Goal: Information Seeking & Learning: Learn about a topic

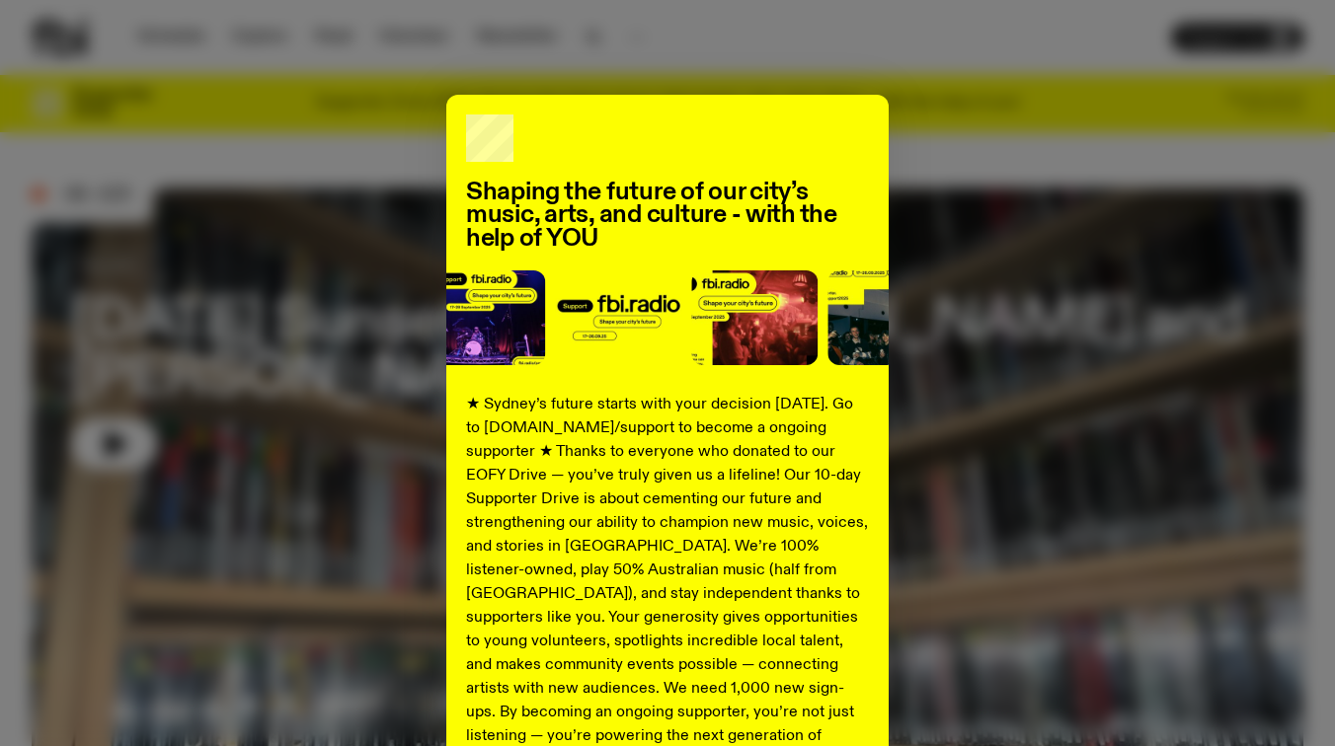
click at [1007, 307] on div "Shaping the future of our city’s music, arts, and culture - with the help of YO…" at bounding box center [668, 501] width 1272 height 812
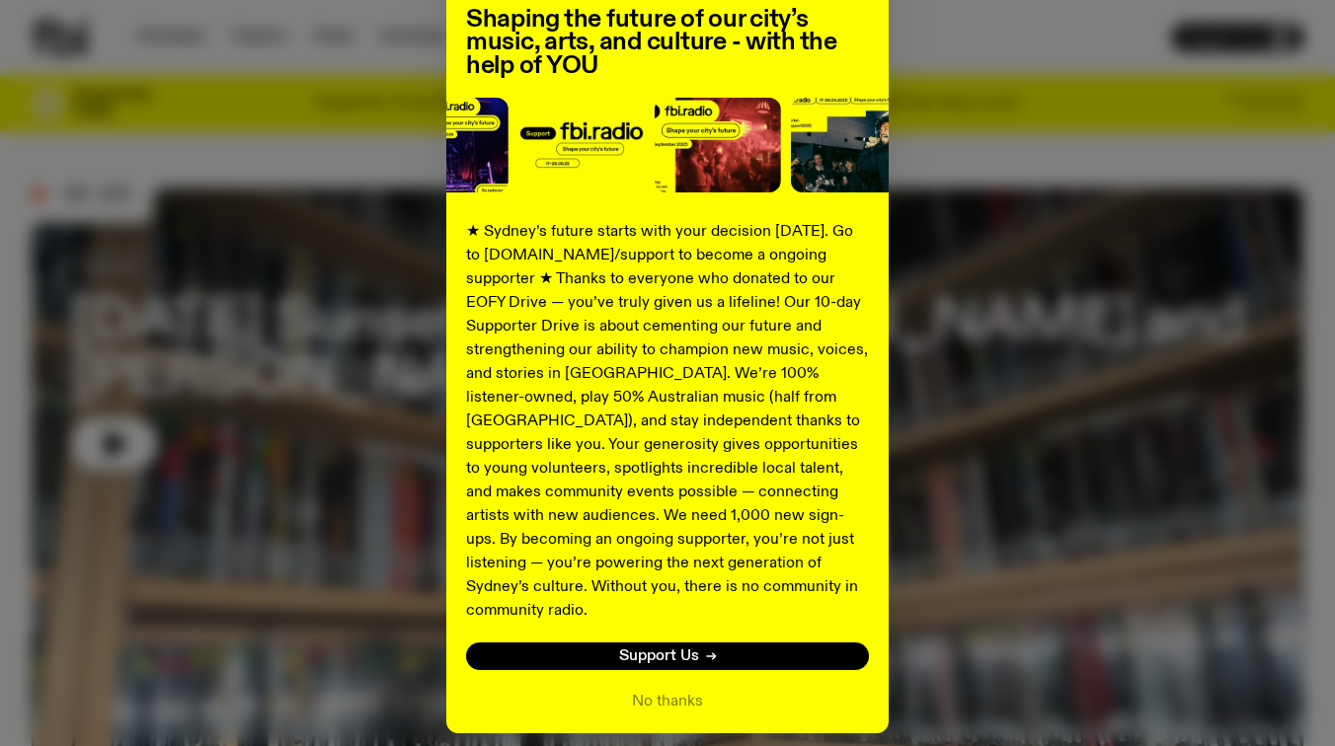
scroll to position [230, 0]
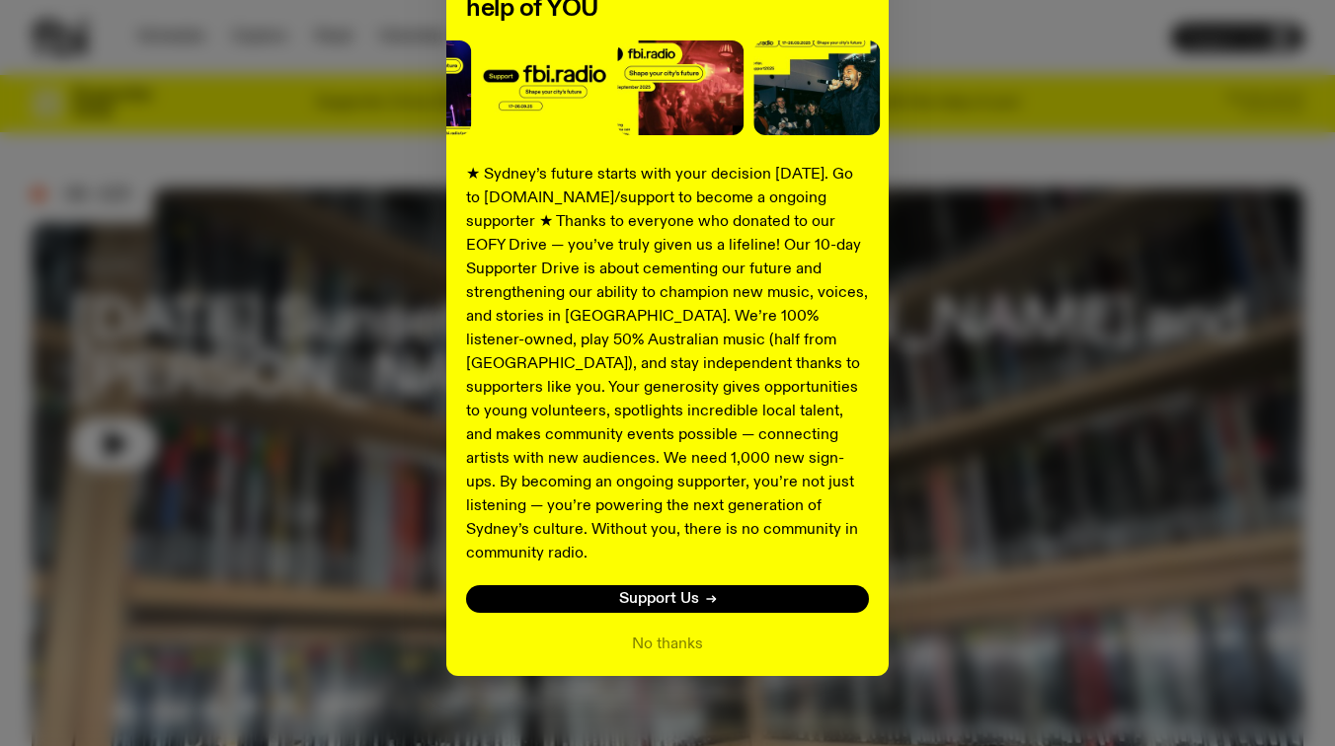
click at [772, 633] on div "No thanks" at bounding box center [667, 645] width 403 height 24
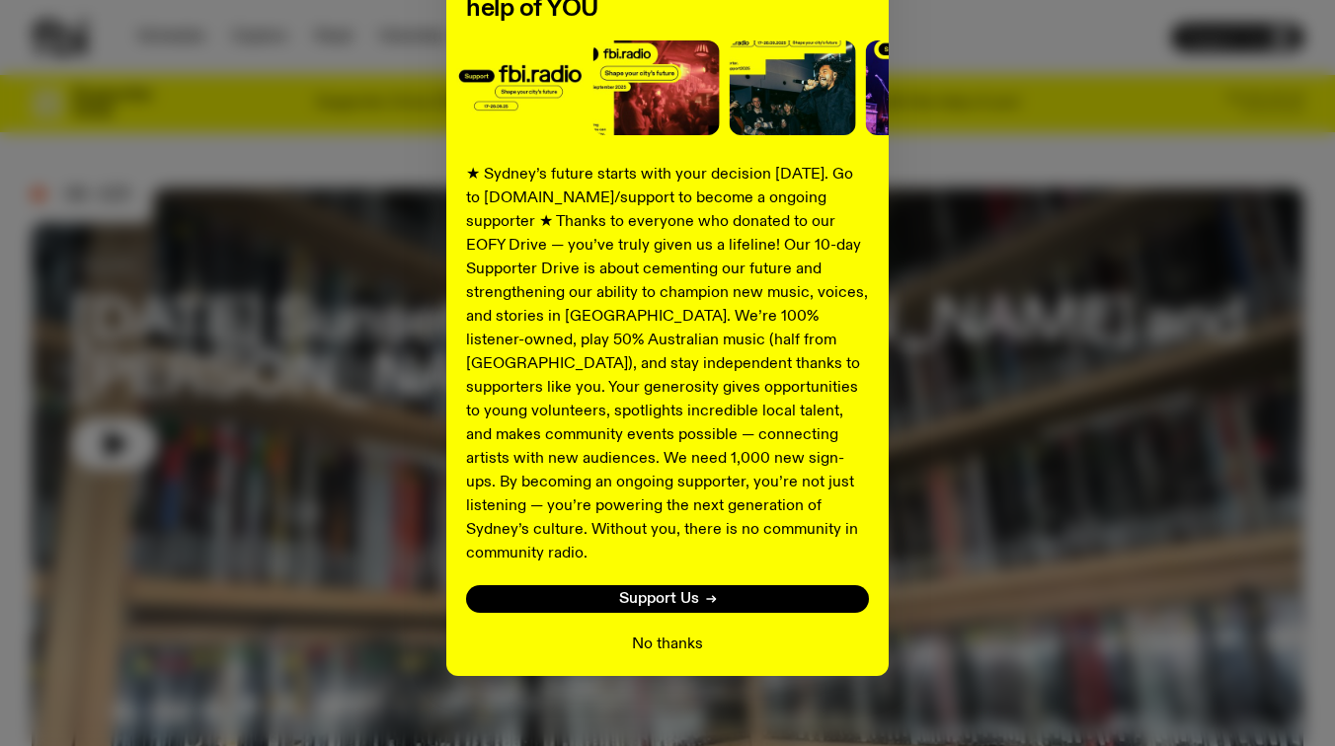
click at [673, 633] on button "No thanks" at bounding box center [667, 645] width 71 height 24
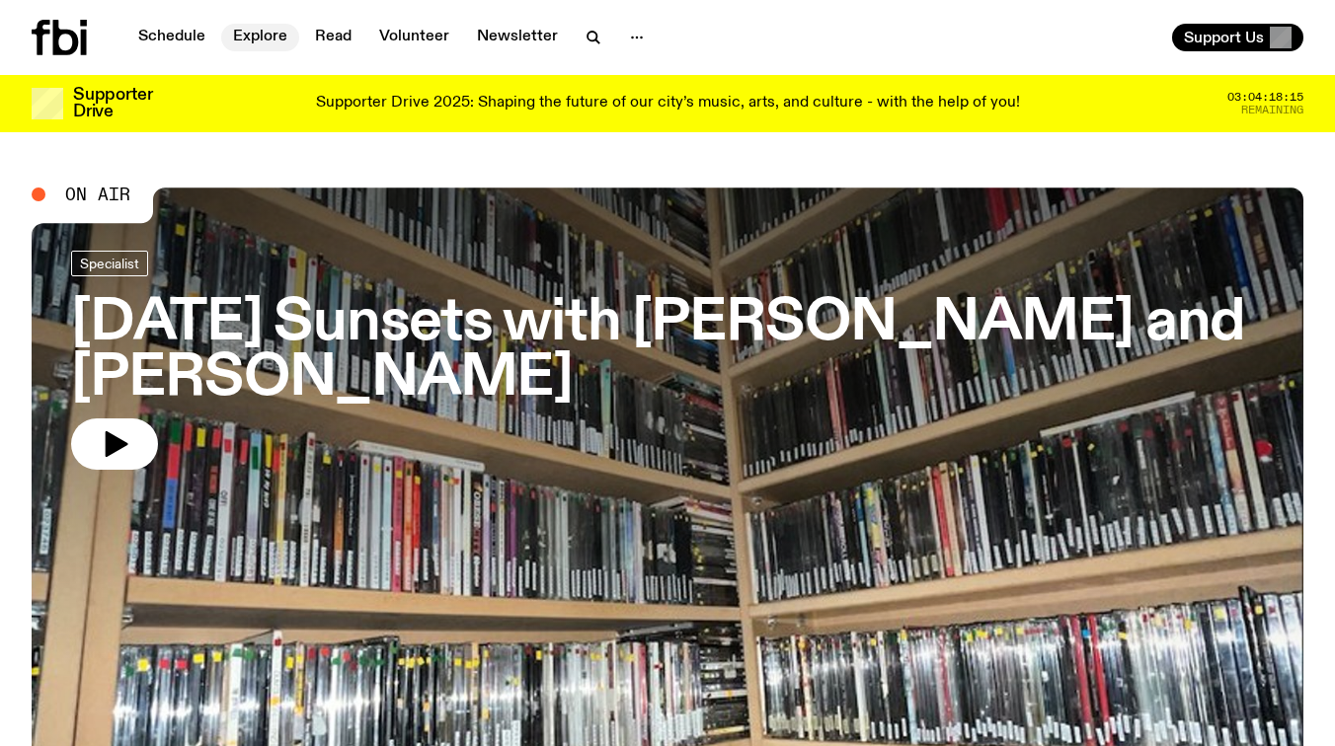
click at [263, 41] on link "Explore" at bounding box center [260, 38] width 78 height 28
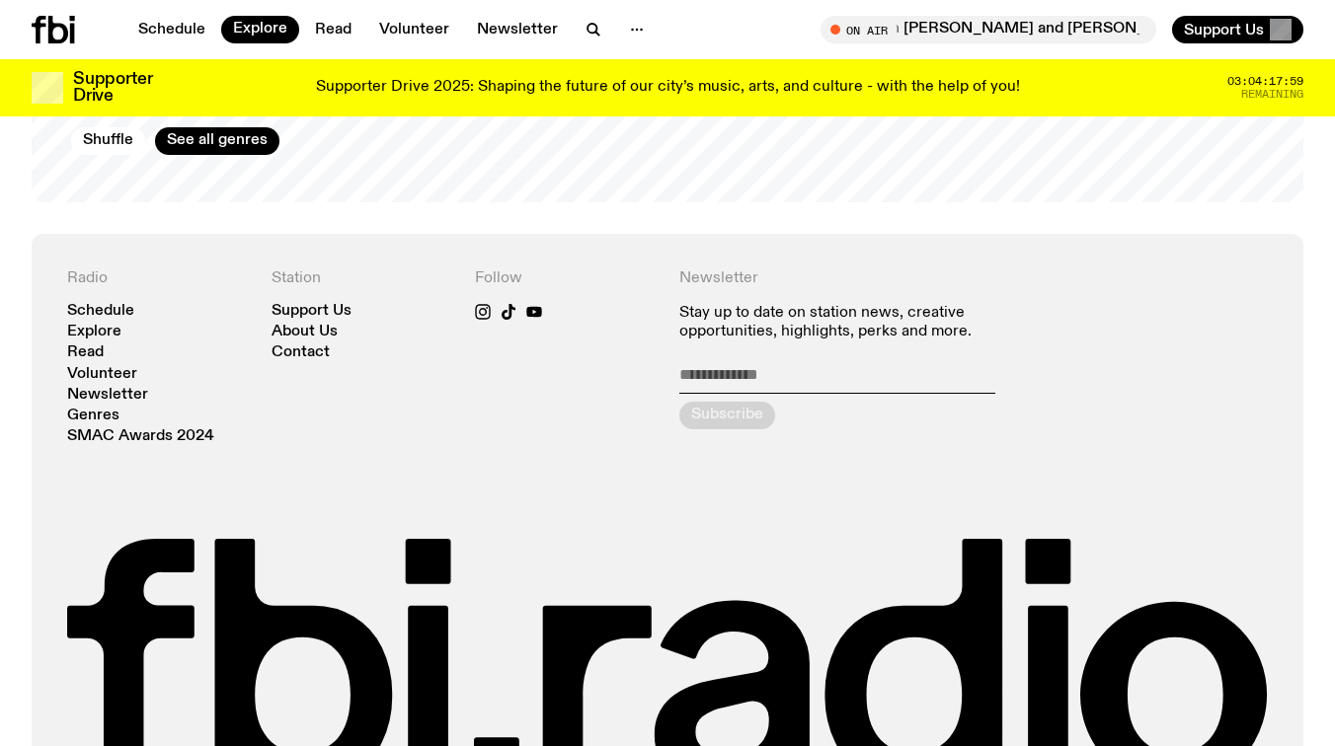
scroll to position [3565, 0]
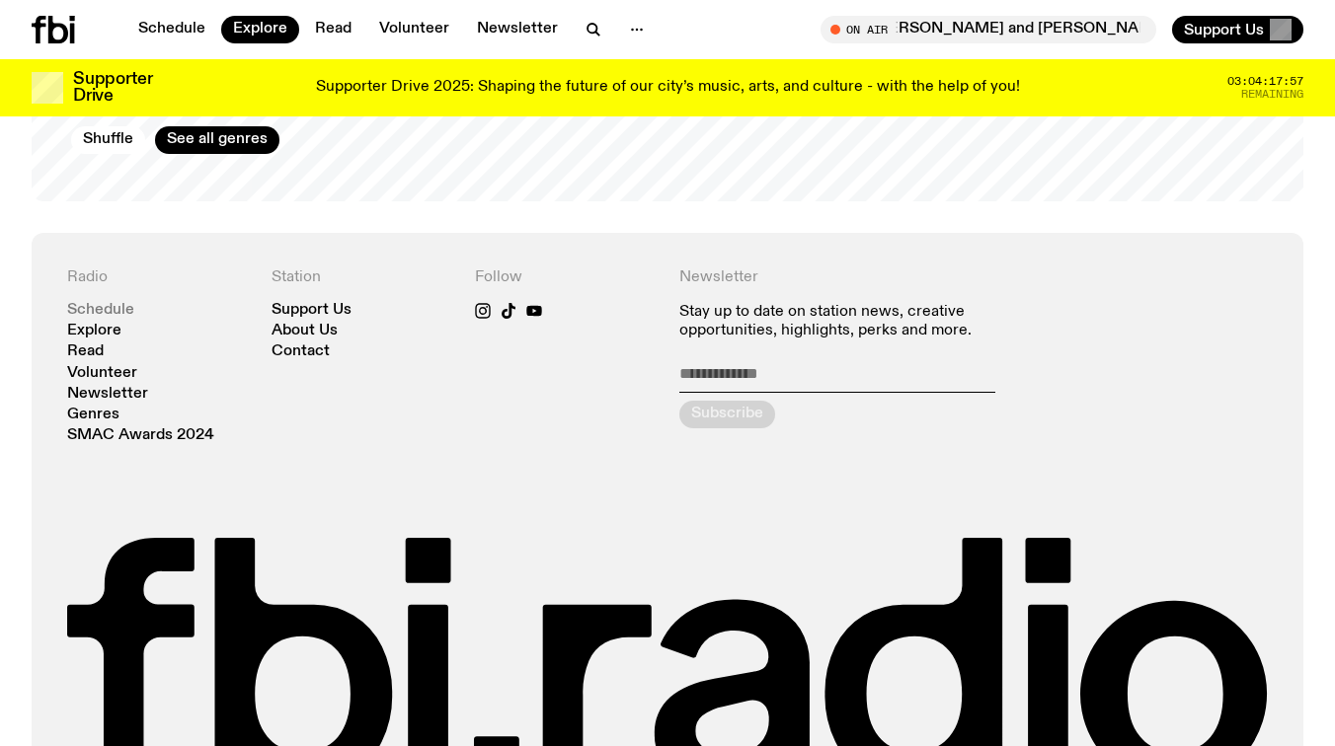
click at [124, 303] on link "Schedule" at bounding box center [100, 310] width 67 height 15
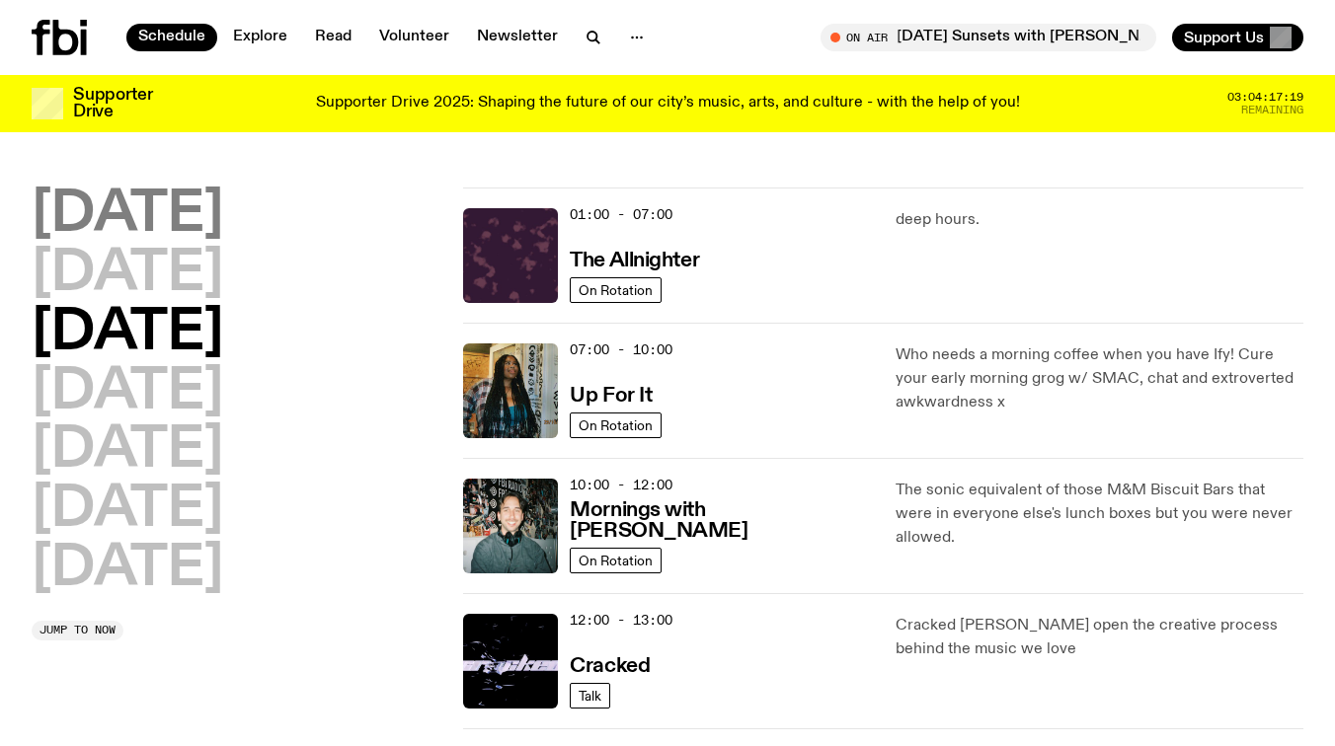
click at [203, 205] on h2 "Monday" at bounding box center [128, 215] width 192 height 55
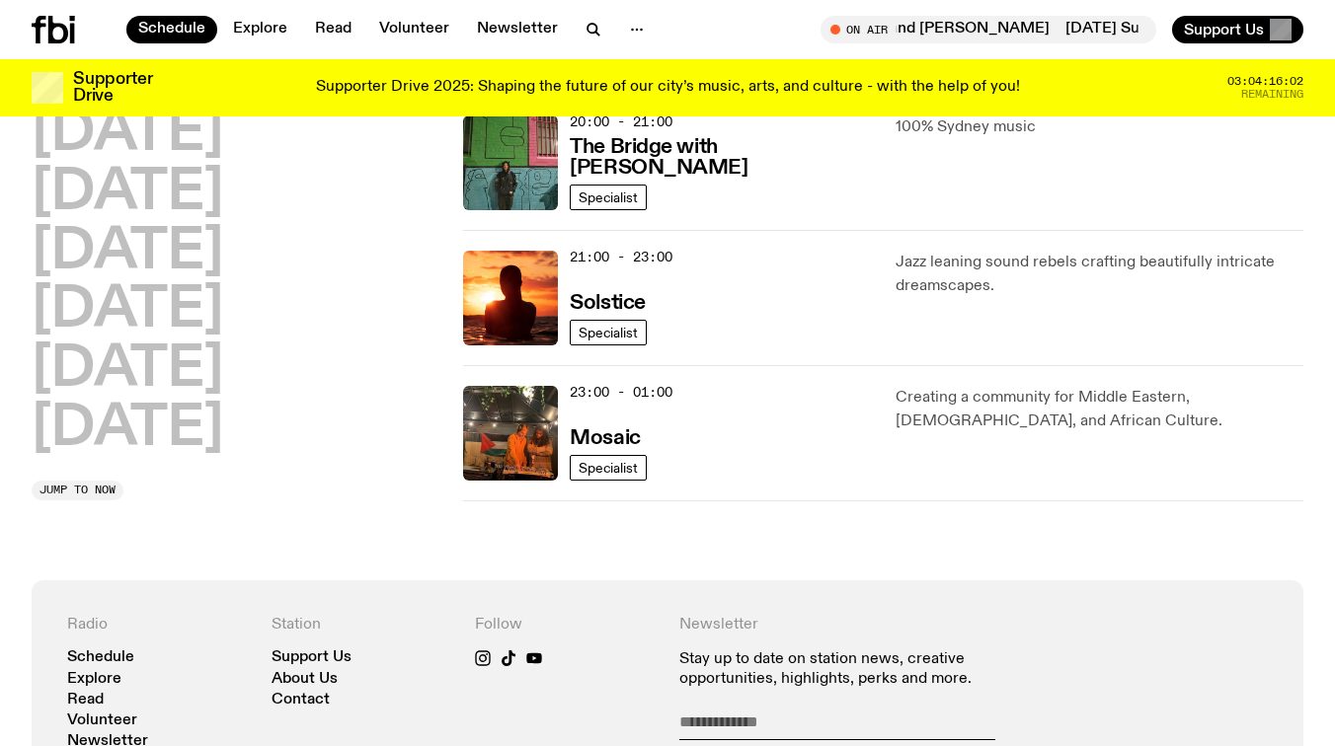
scroll to position [1026, 0]
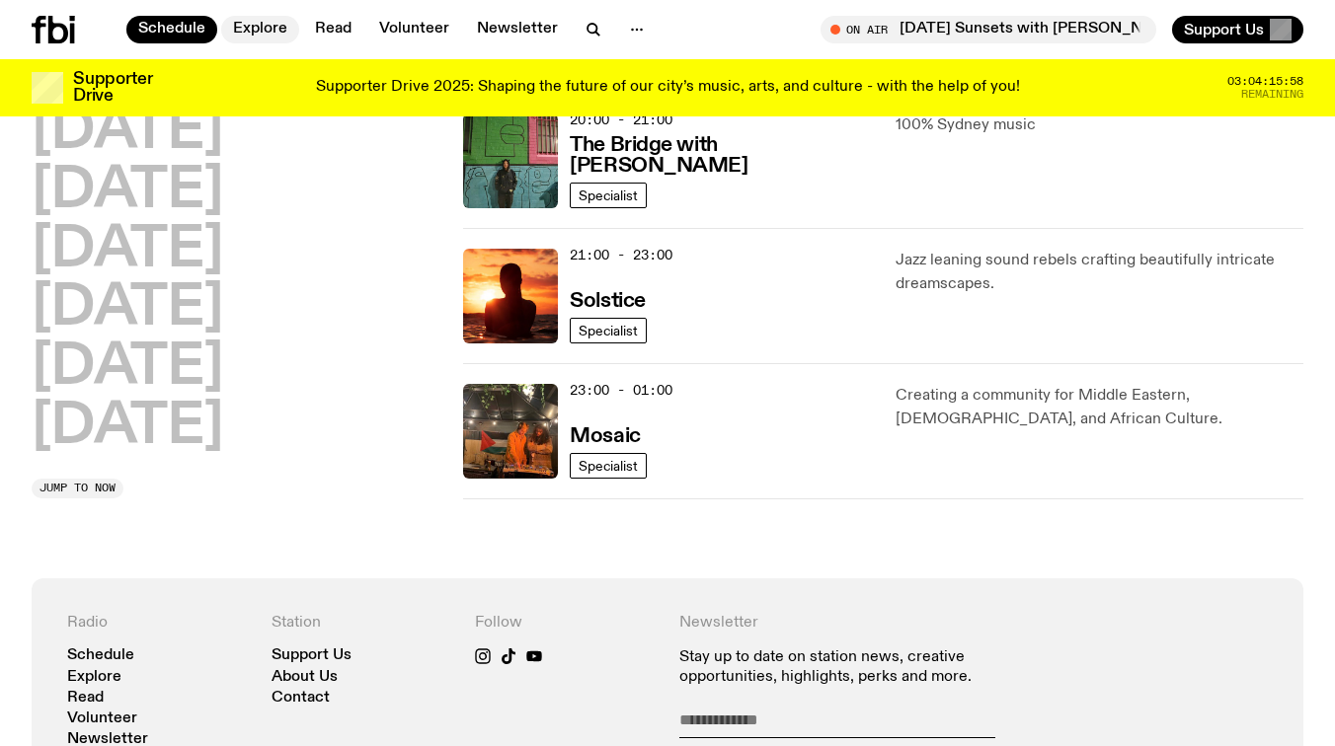
click at [268, 38] on link "Explore" at bounding box center [260, 30] width 78 height 28
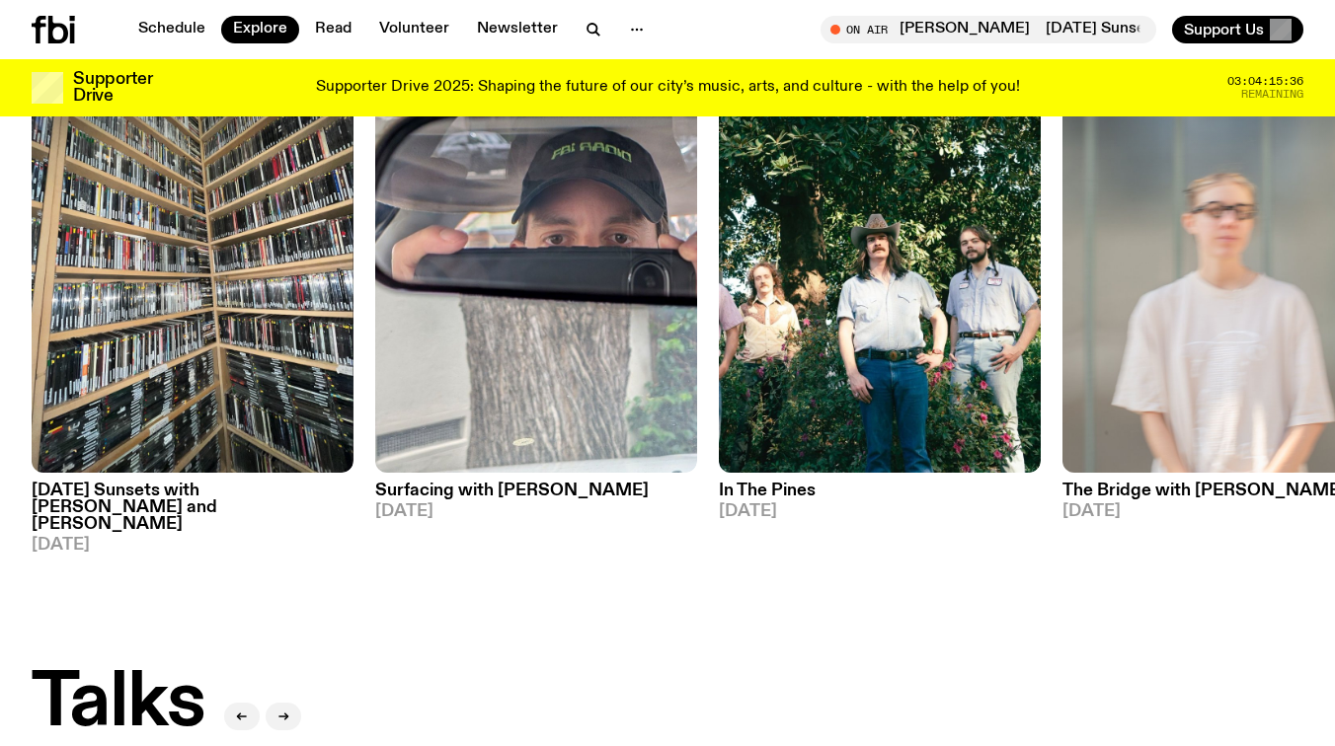
scroll to position [1414, 0]
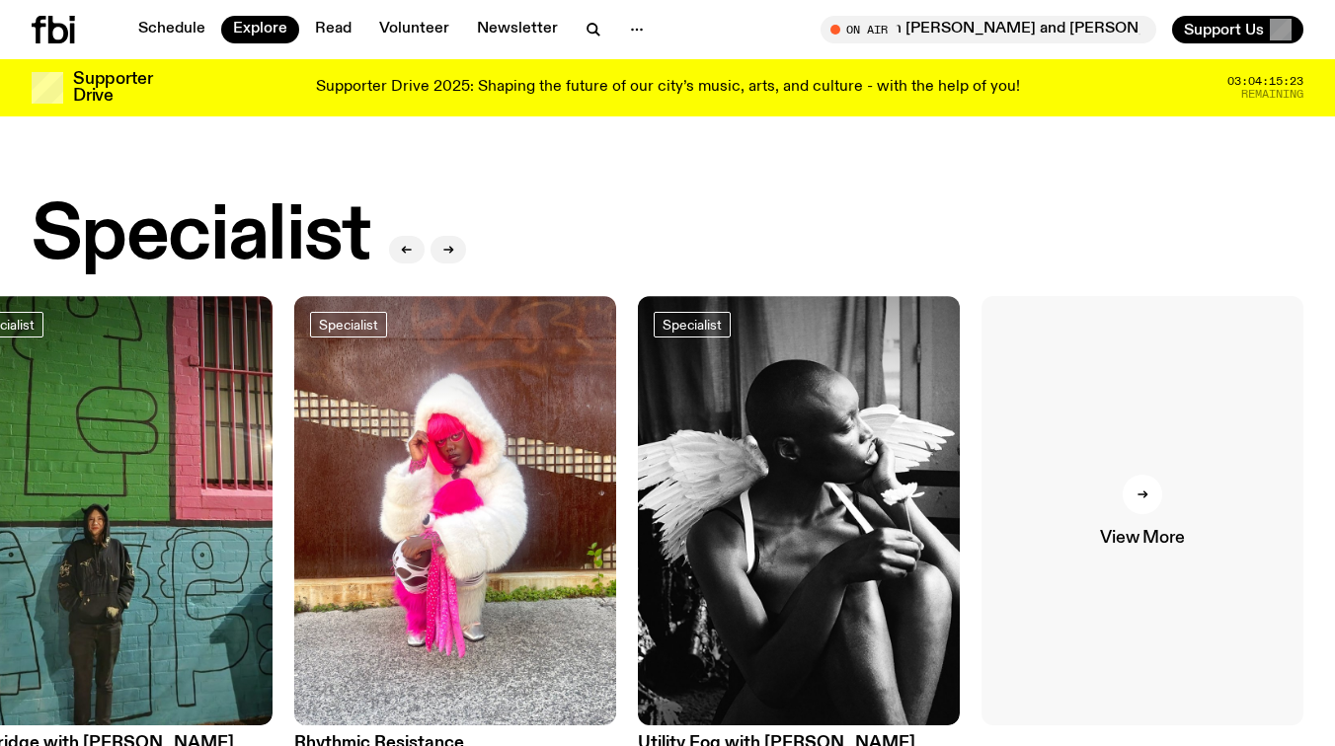
click at [1135, 475] on div at bounding box center [1142, 494] width 39 height 39
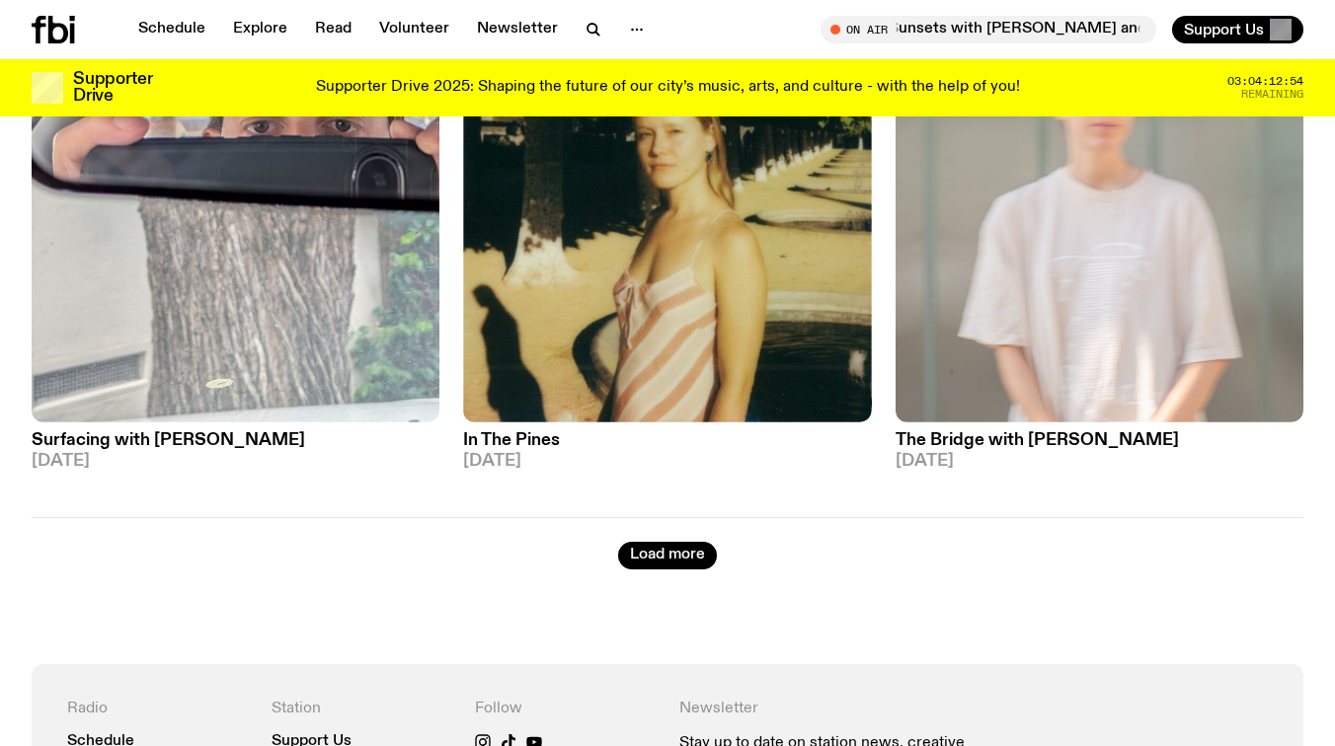
scroll to position [4929, 0]
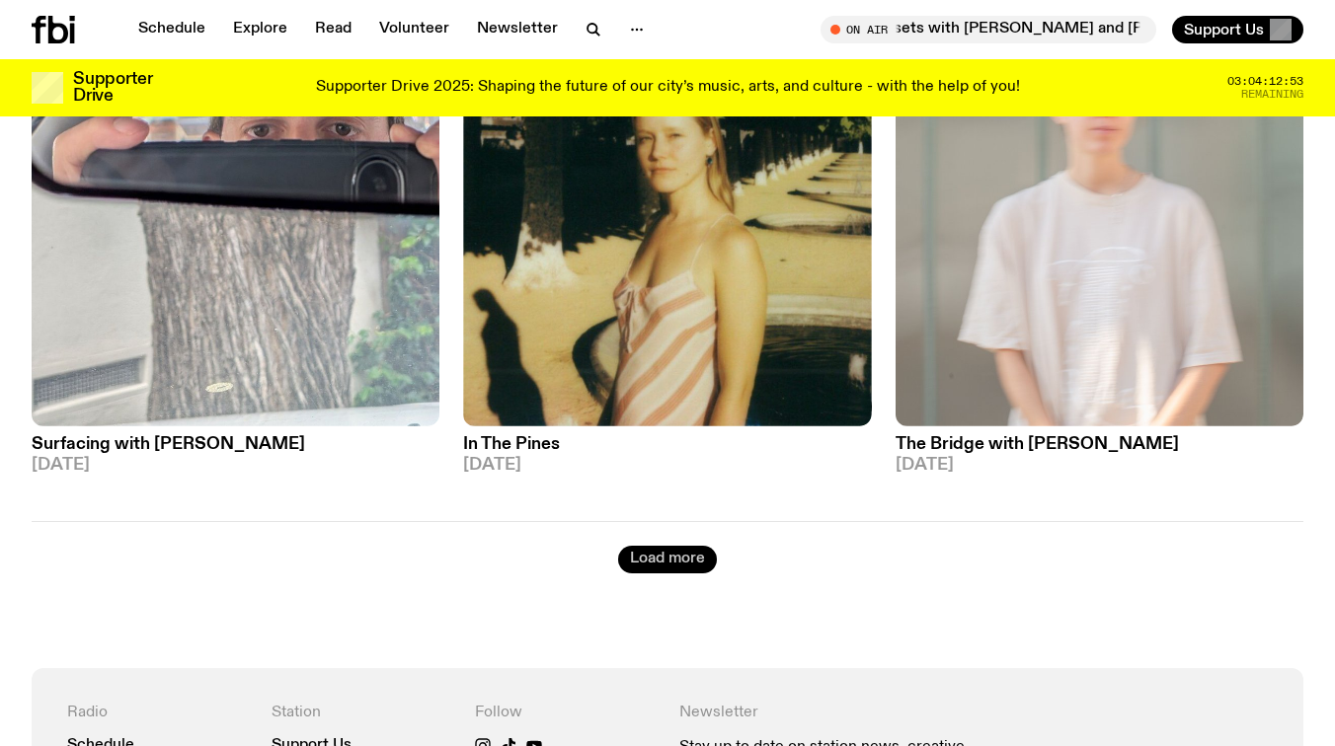
click at [696, 546] on button "Load more" at bounding box center [667, 560] width 99 height 28
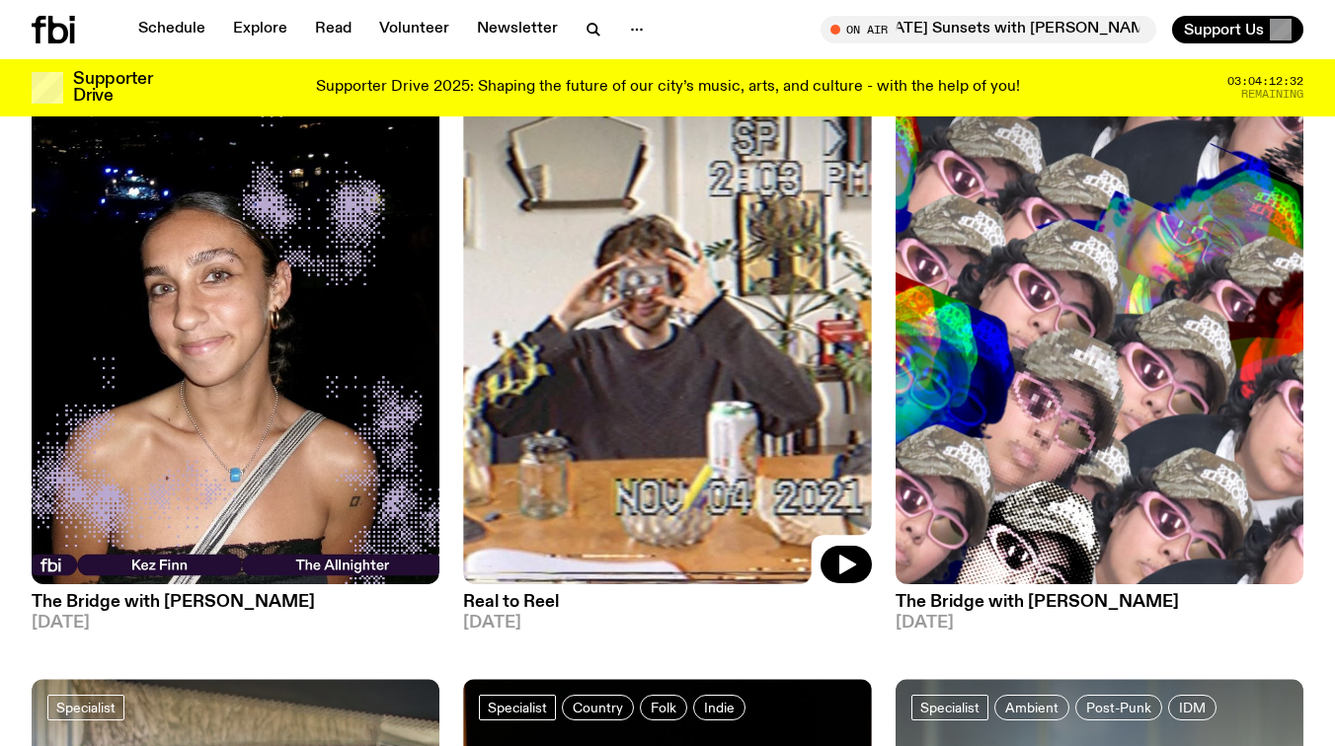
scroll to position [7968, 0]
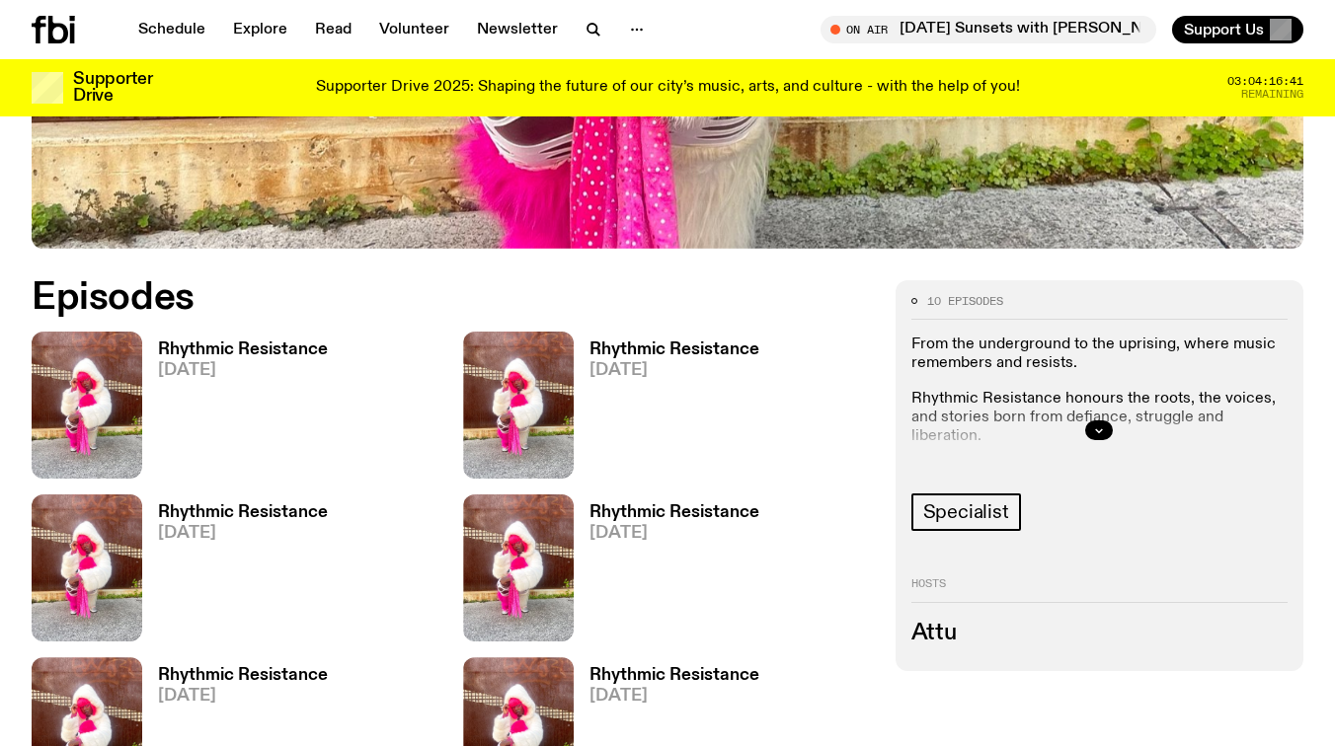
scroll to position [749, 0]
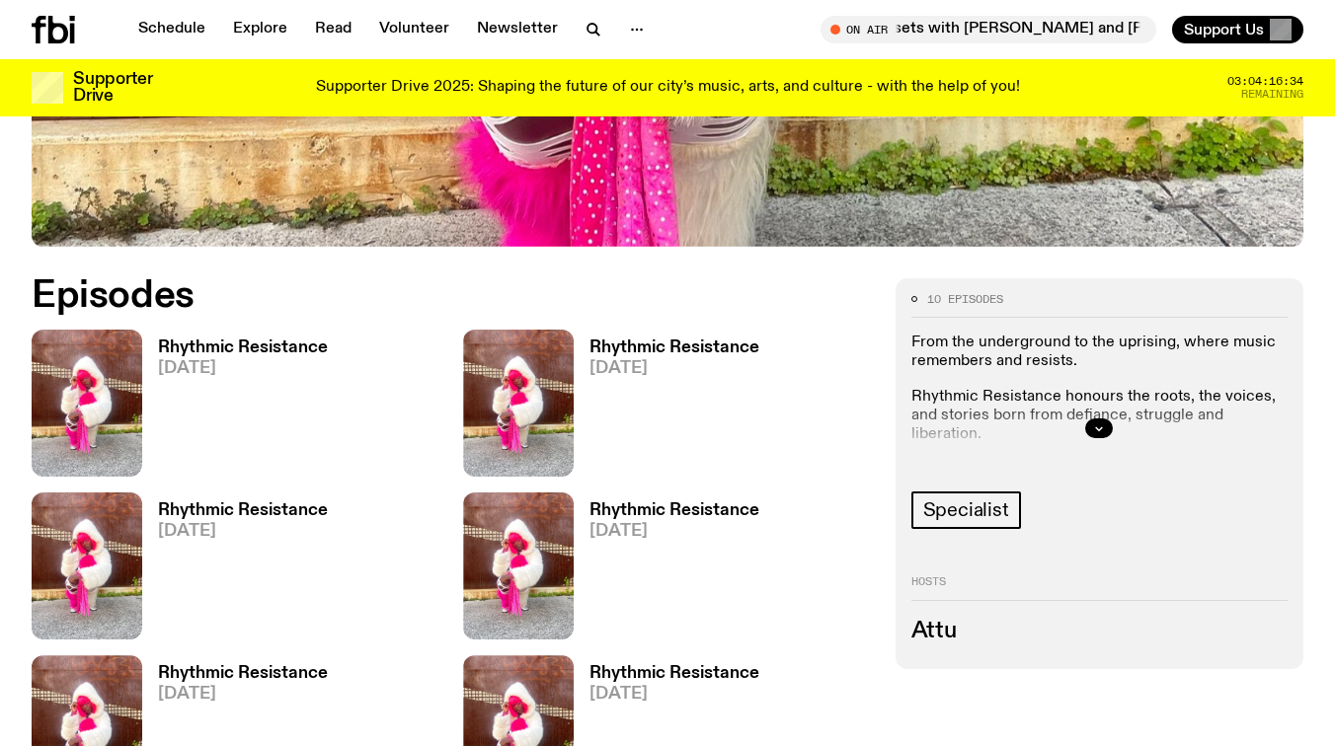
click at [652, 351] on h3 "Rhythmic Resistance" at bounding box center [674, 348] width 170 height 17
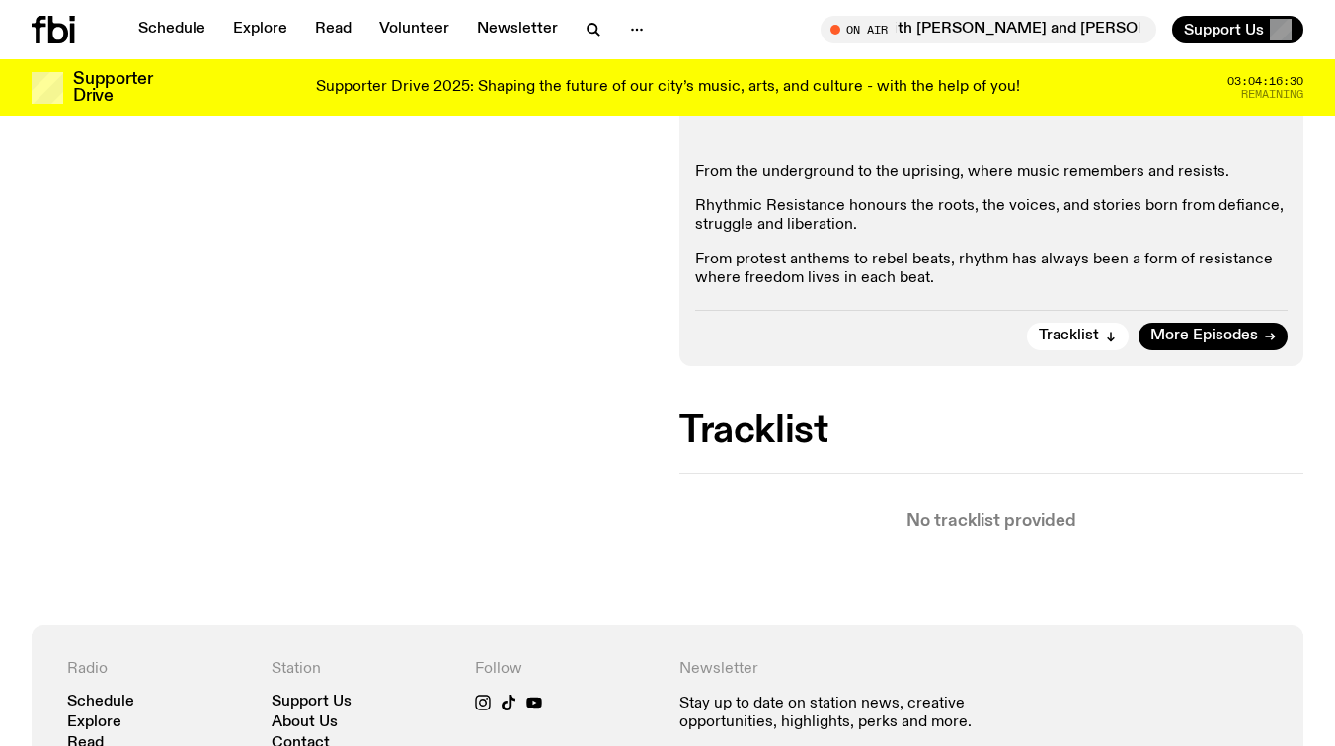
scroll to position [358, 0]
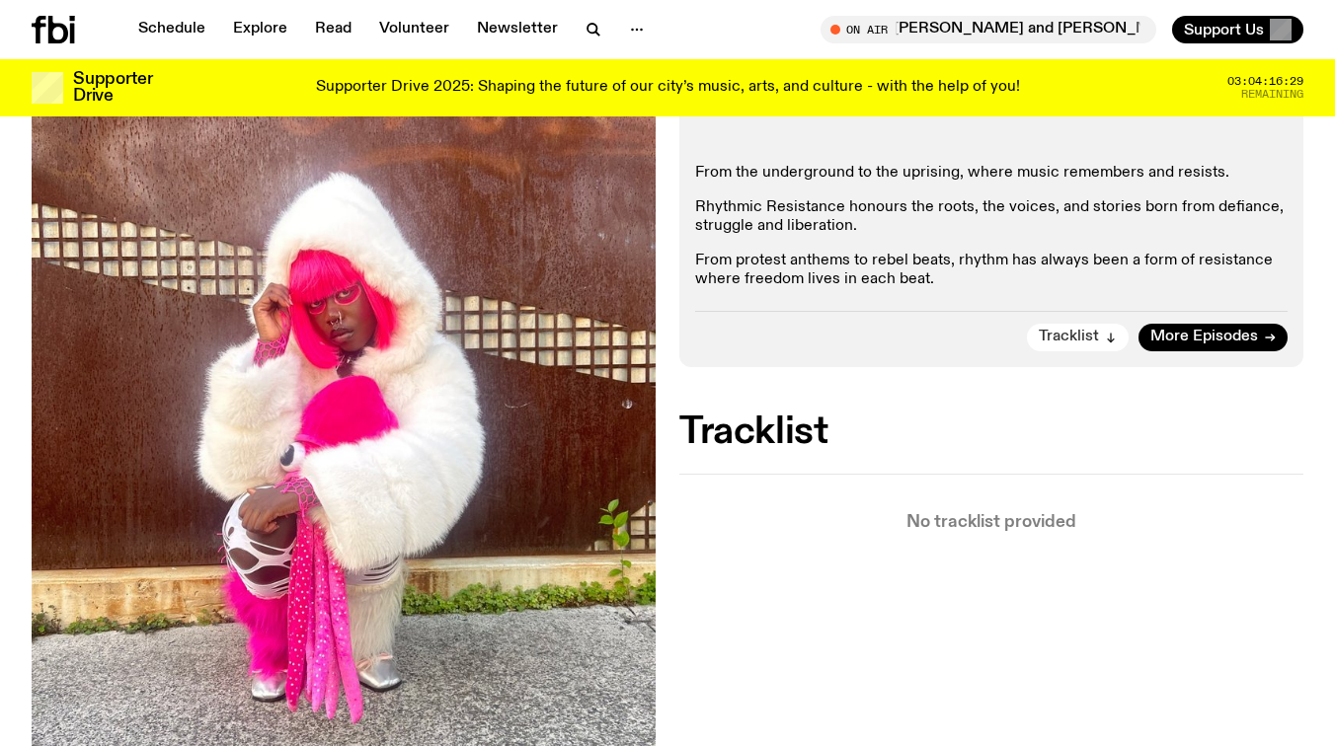
click at [1084, 350] on div "Tracklist More Episodes" at bounding box center [991, 331] width 592 height 40
click at [1084, 342] on span "Tracklist" at bounding box center [1069, 337] width 60 height 15
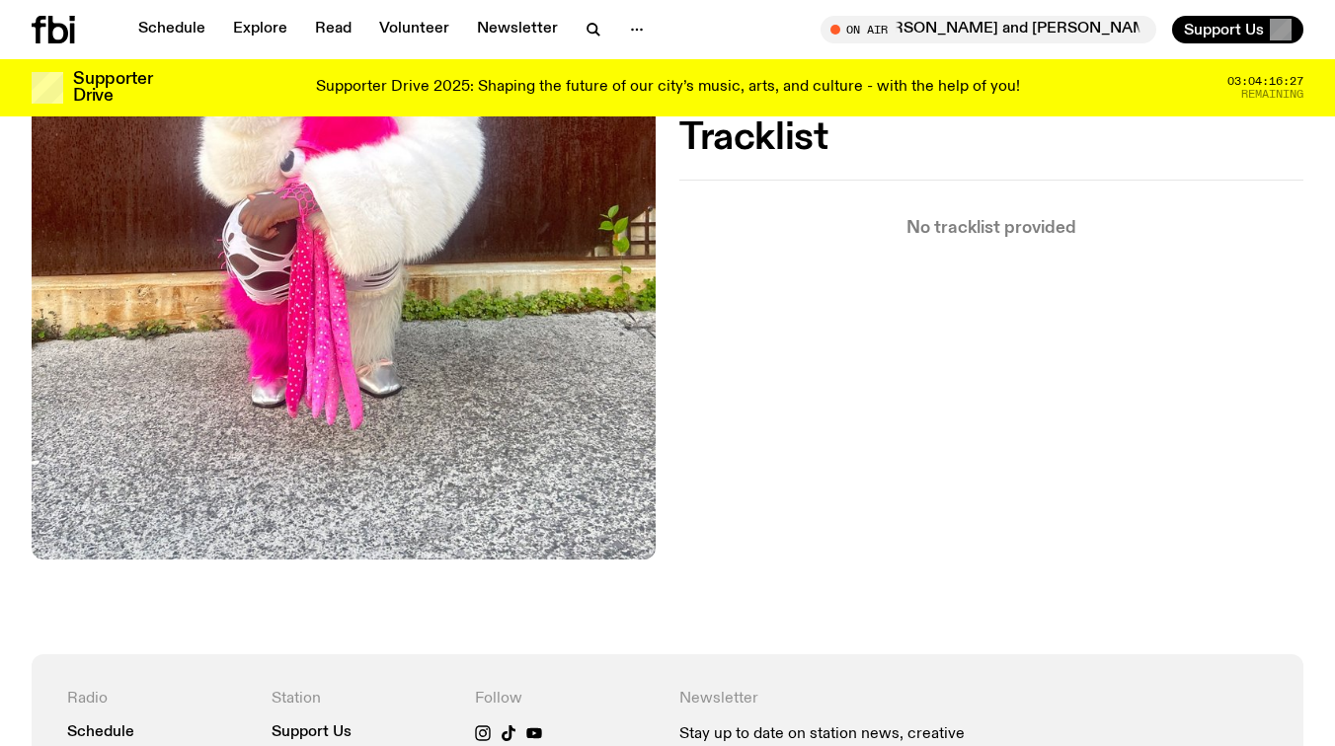
scroll to position [657, 0]
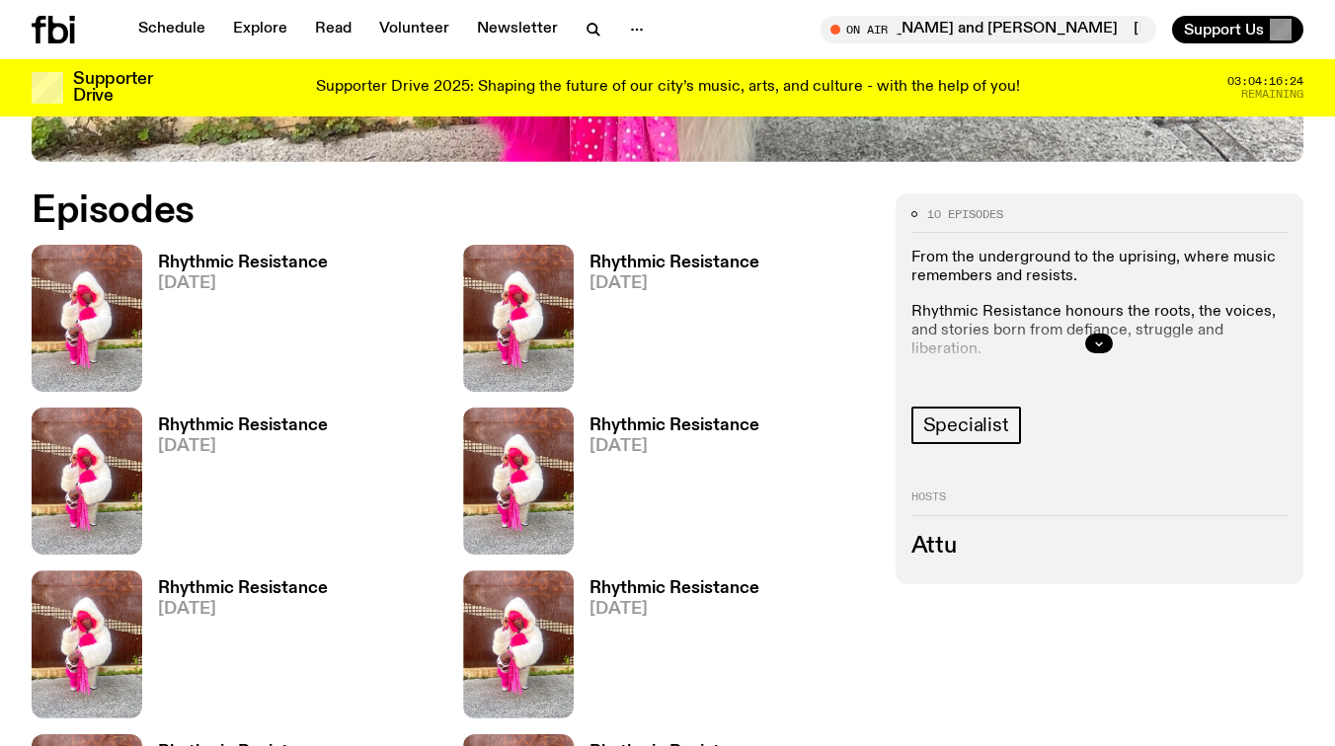
scroll to position [925, 0]
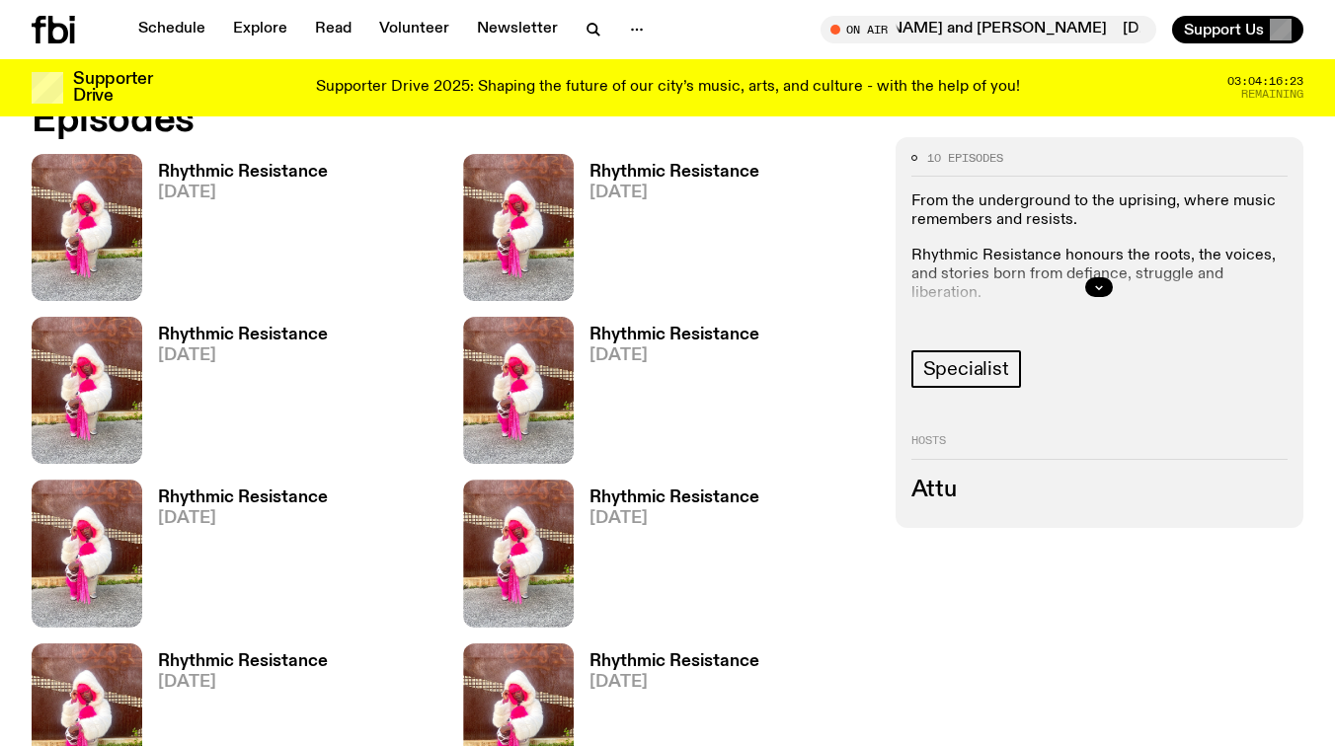
click at [226, 170] on h3 "Rhythmic Resistance" at bounding box center [243, 172] width 170 height 17
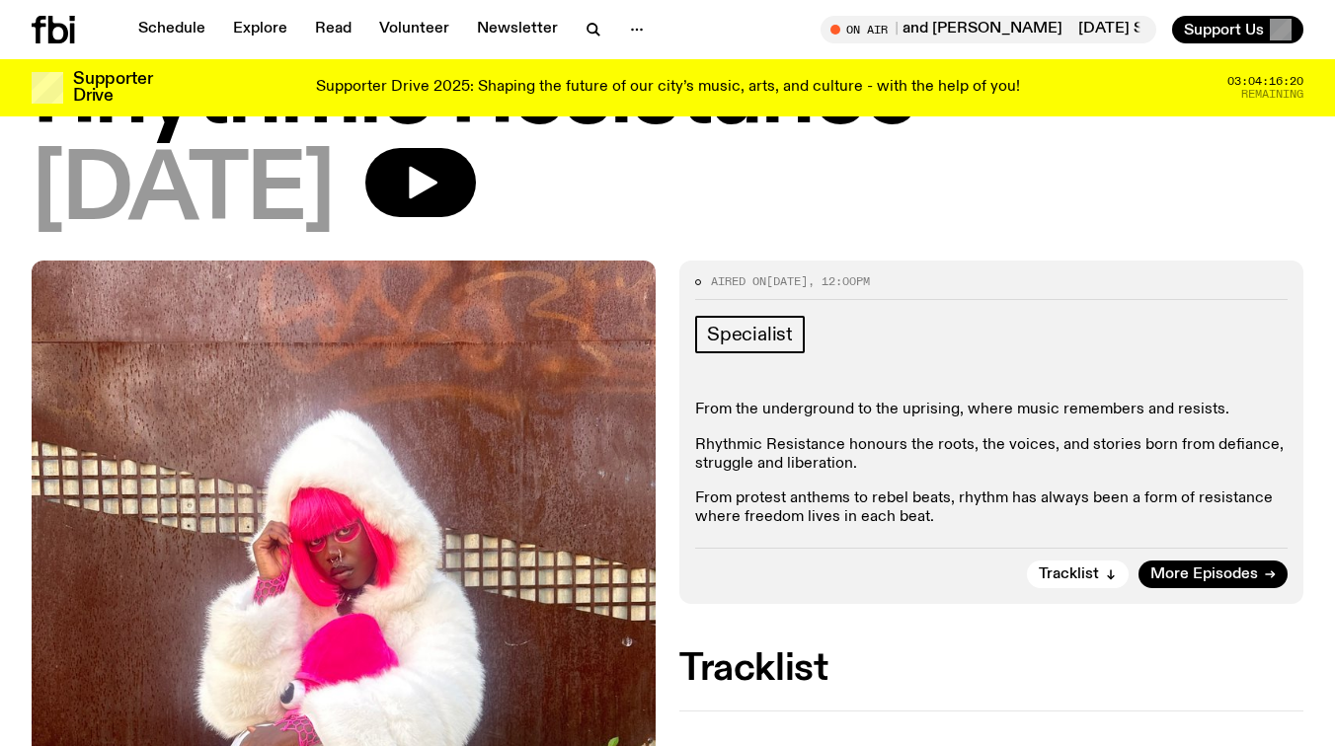
scroll to position [183, 0]
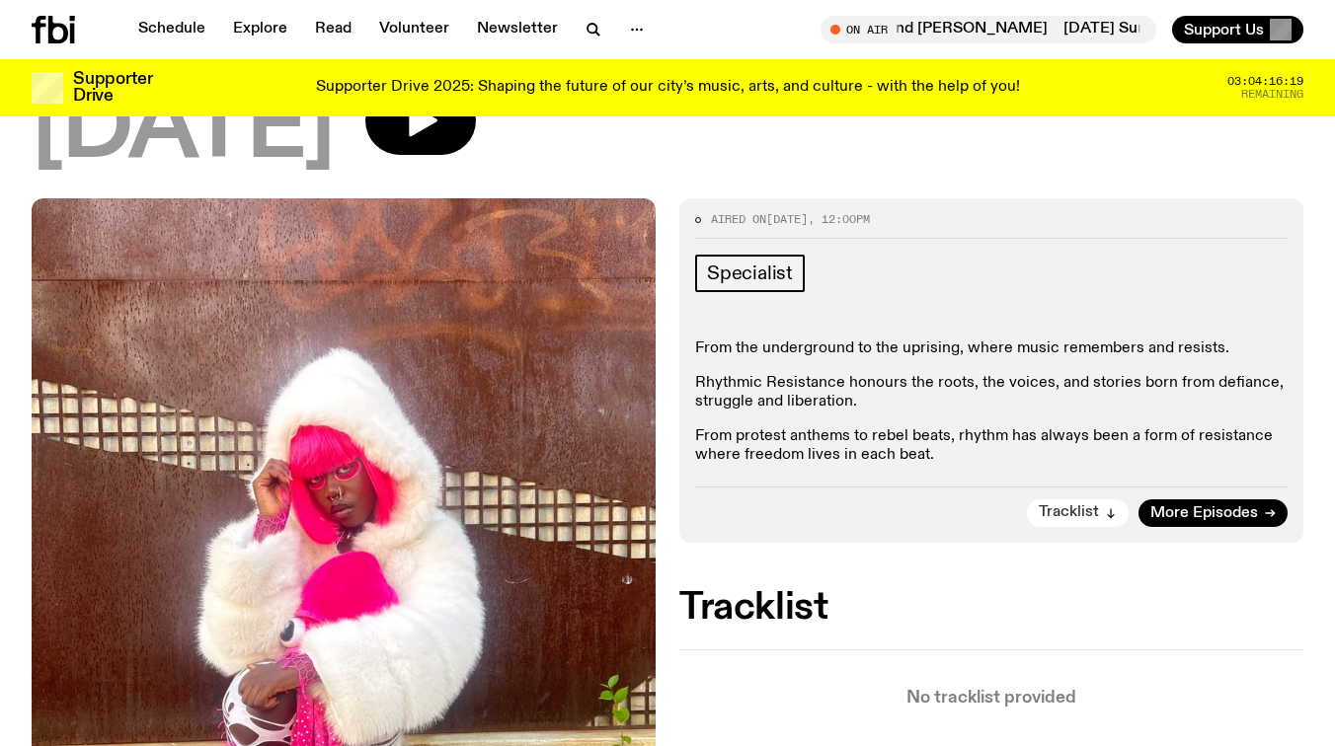
click at [1063, 500] on button "Tracklist" at bounding box center [1078, 514] width 102 height 28
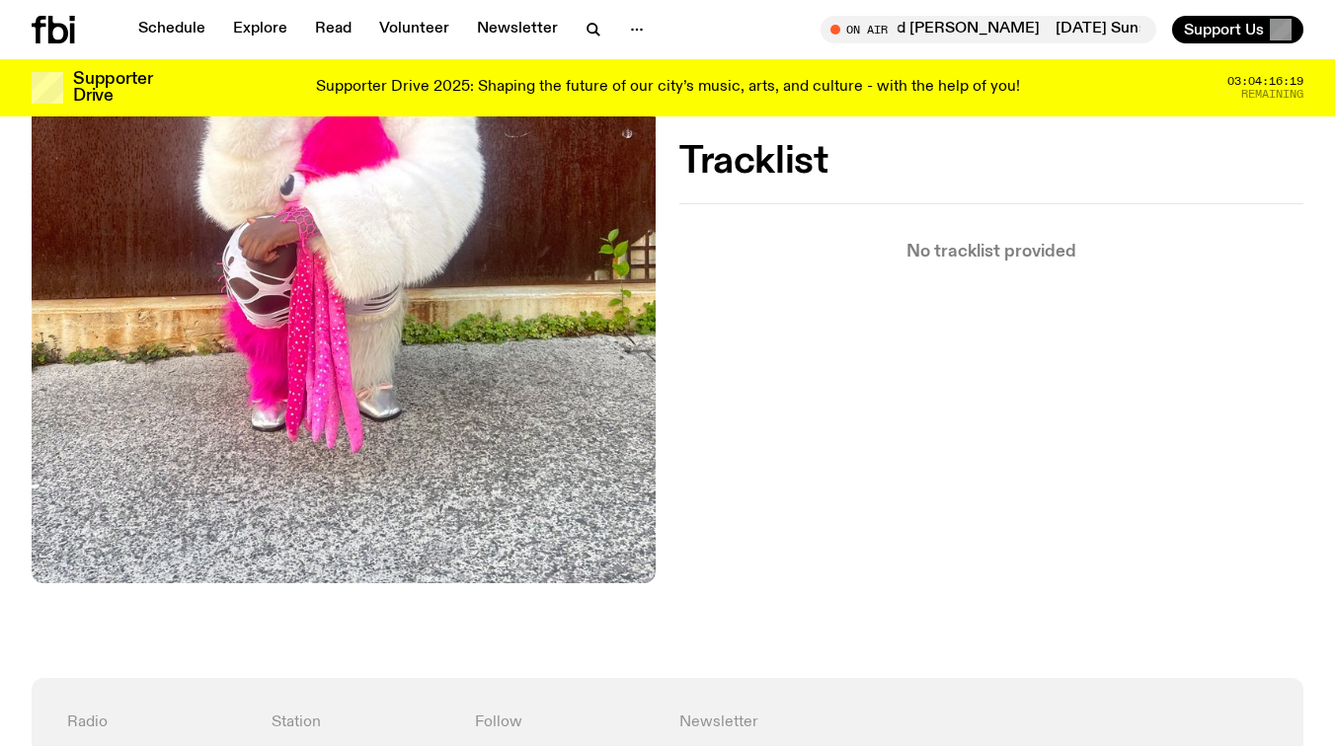
scroll to position [657, 0]
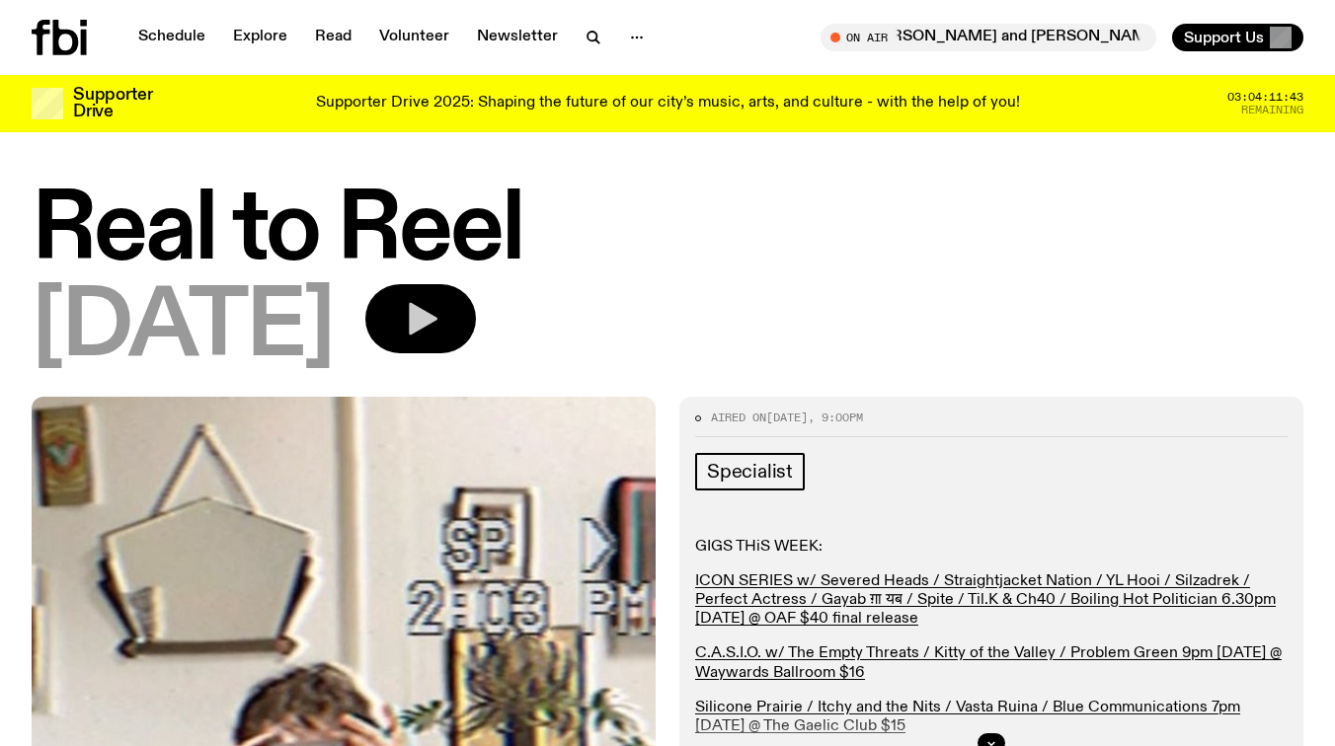
click at [476, 314] on button "button" at bounding box center [420, 318] width 111 height 69
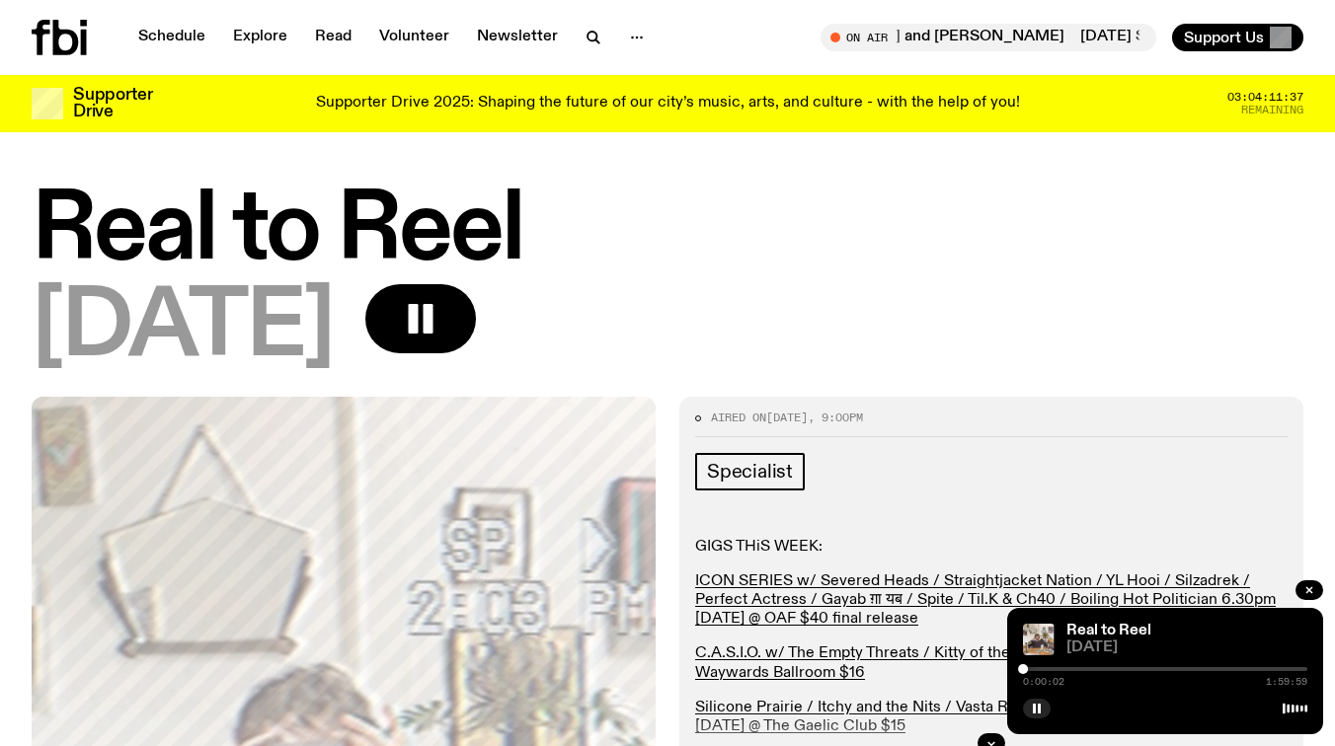
drag, startPoint x: 1307, startPoint y: 590, endPoint x: 1153, endPoint y: 390, distance: 252.8
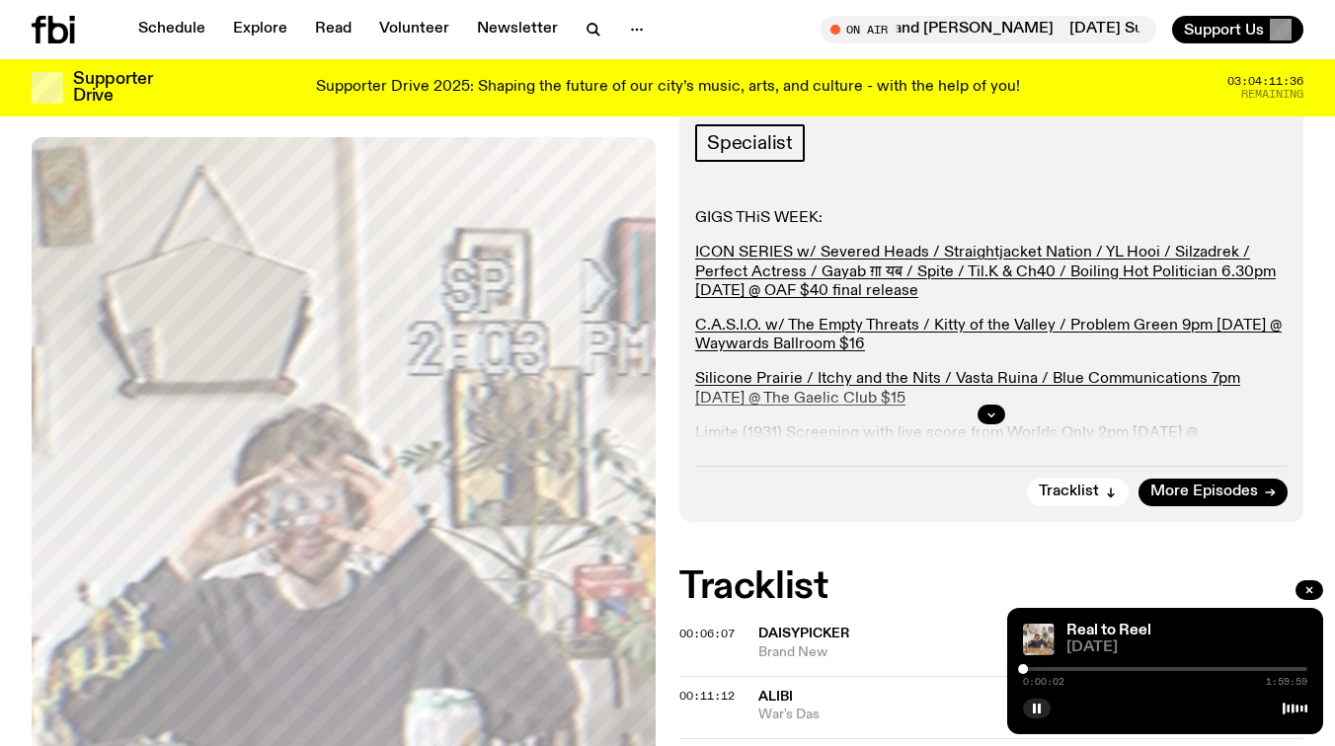
scroll to position [385, 0]
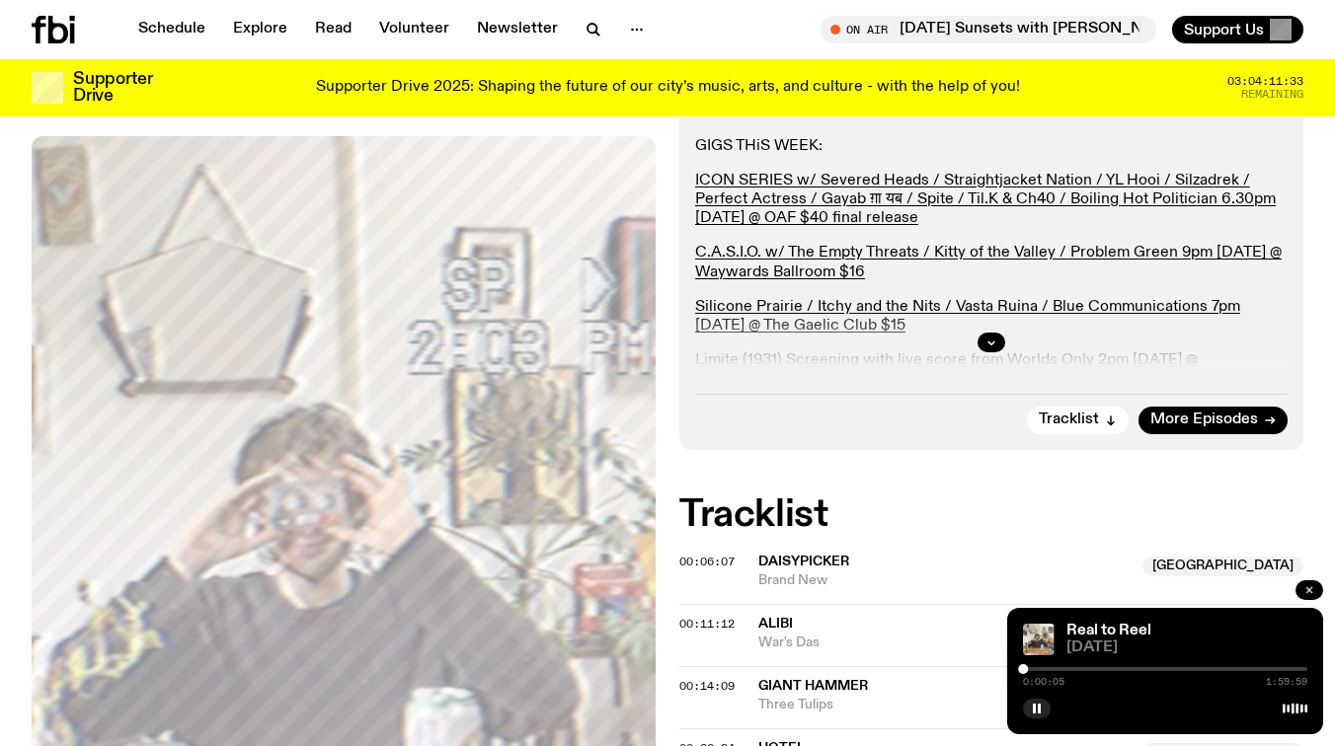
click at [1316, 591] on button "button" at bounding box center [1309, 591] width 28 height 20
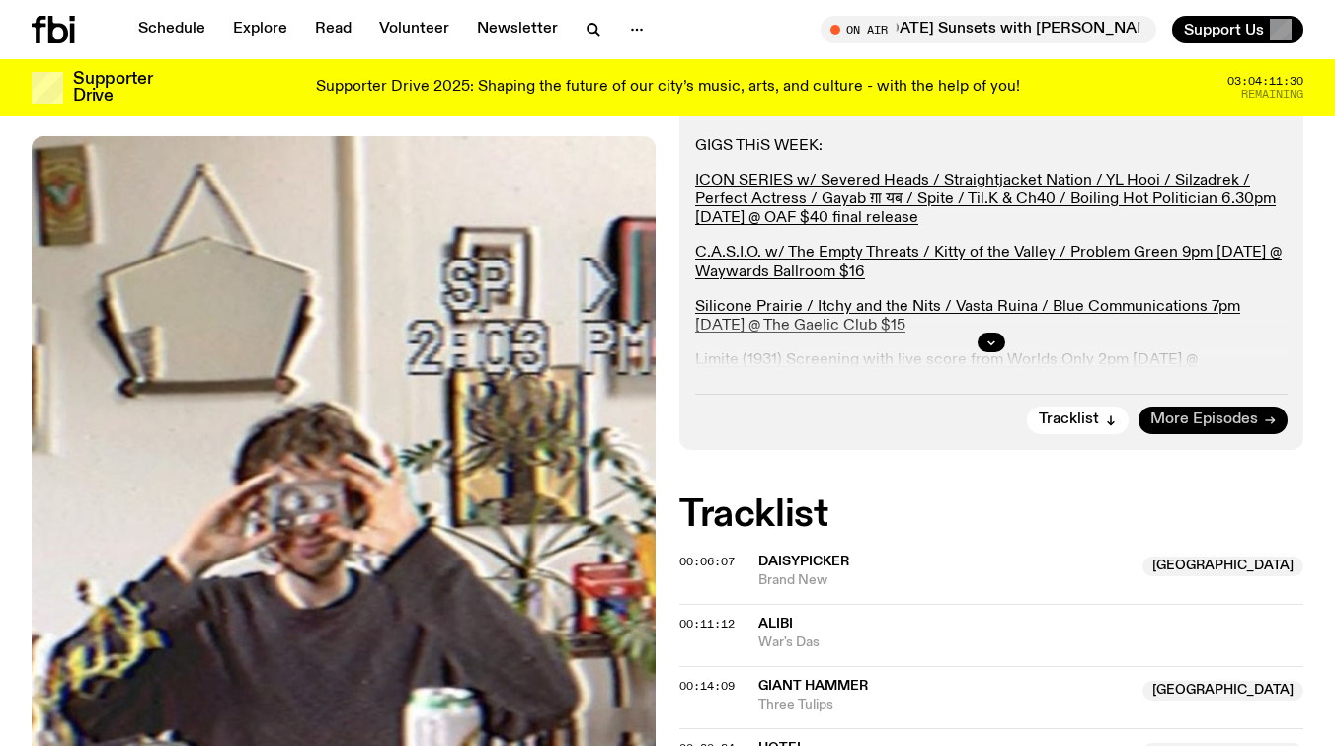
click at [1187, 408] on link "More Episodes" at bounding box center [1212, 421] width 149 height 28
